Goal: Navigation & Orientation: Understand site structure

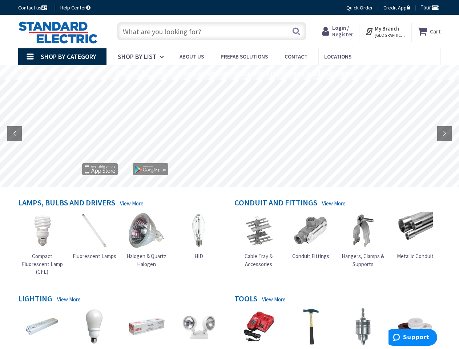
click at [229, 175] on rs-layer at bounding box center [229, 134] width 459 height 108
click at [429, 7] on span "Tour" at bounding box center [430, 7] width 19 height 7
click at [386, 31] on strong "My Branch" at bounding box center [387, 28] width 24 height 7
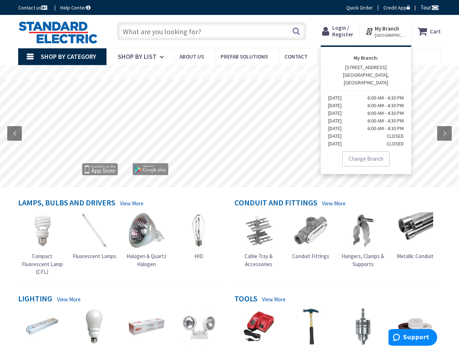
click at [62, 57] on span "Shop By Category" at bounding box center [69, 56] width 56 height 8
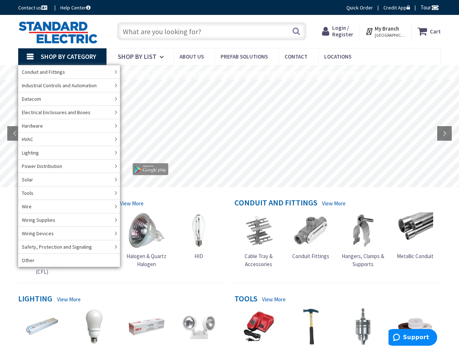
click at [229, 72] on rs-layer "[MEDICAL_DATA]: Our Commitment to Our Employees and Customers" at bounding box center [237, 73] width 245 height 8
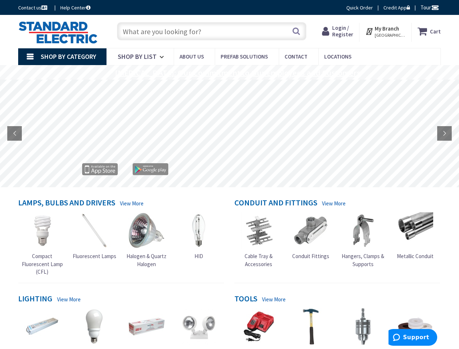
click at [229, 73] on rs-layer "[MEDICAL_DATA]: Our Commitment to Our Employees and Customers" at bounding box center [237, 73] width 245 height 8
click at [229, 133] on rs-layer at bounding box center [229, 134] width 459 height 108
